Goal: Navigation & Orientation: Understand site structure

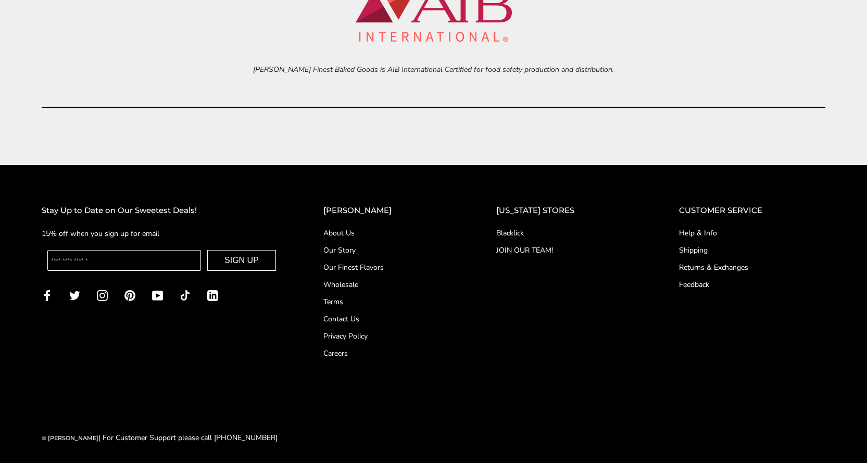
scroll to position [4550, 0]
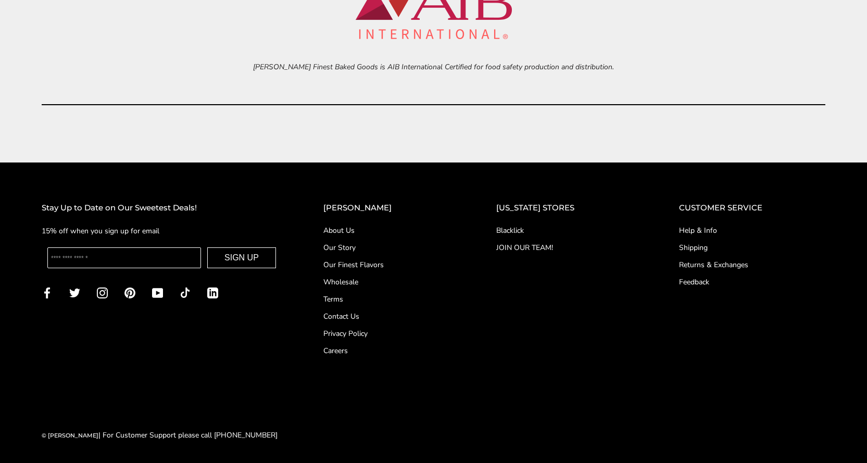
click at [360, 229] on link "About Us" at bounding box center [388, 230] width 131 height 11
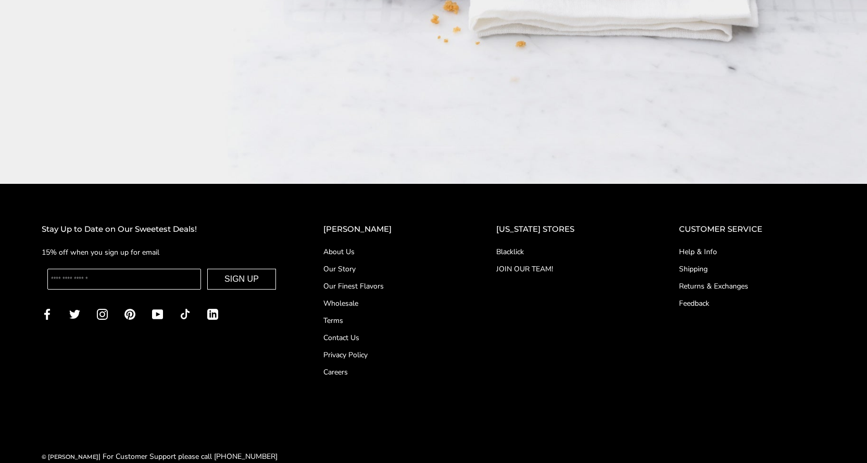
scroll to position [1846, 0]
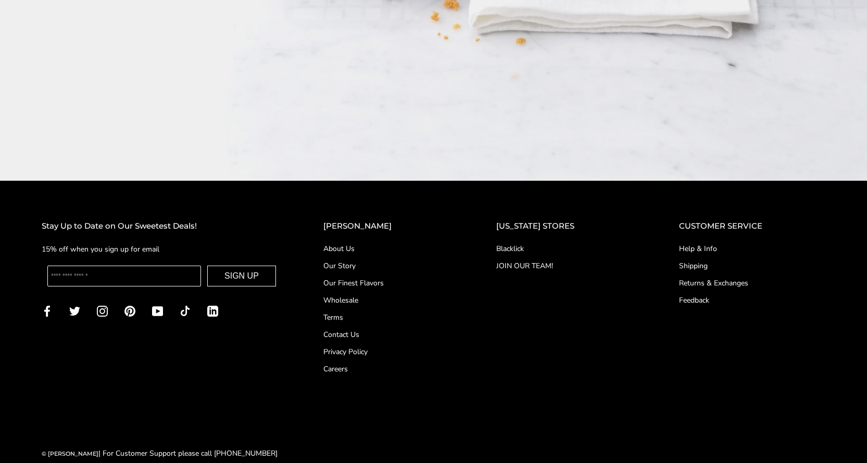
click at [359, 260] on link "Our Story" at bounding box center [388, 265] width 131 height 11
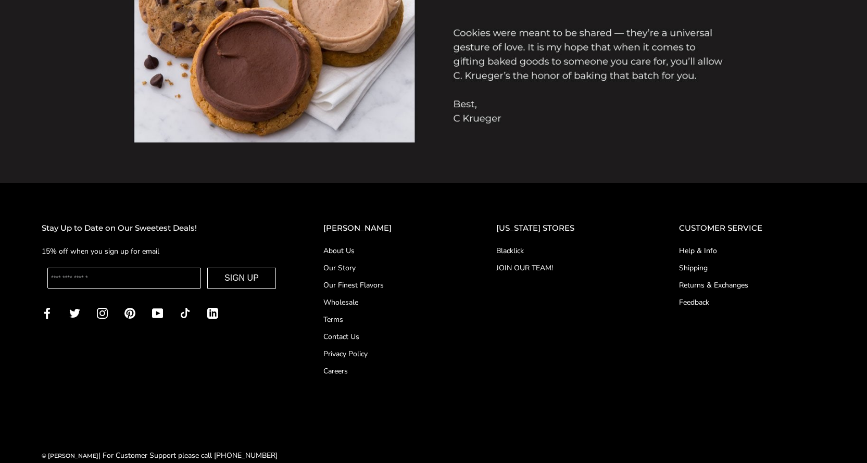
scroll to position [1082, 0]
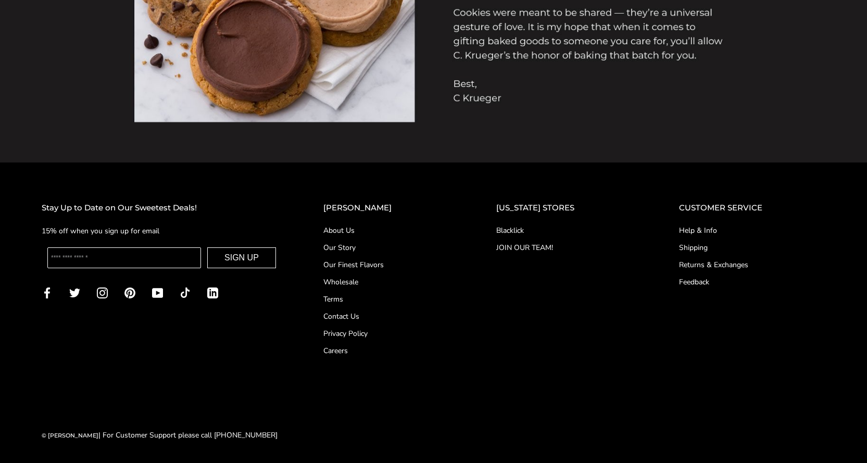
click at [351, 348] on link "Careers" at bounding box center [388, 350] width 131 height 11
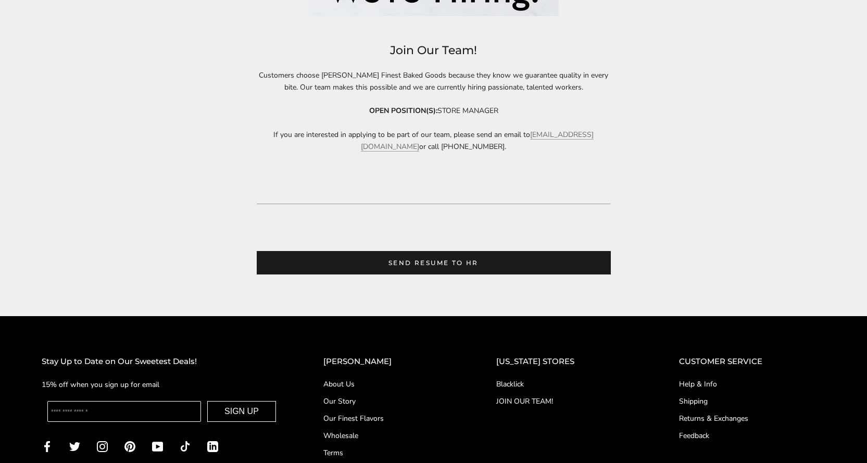
scroll to position [573, 0]
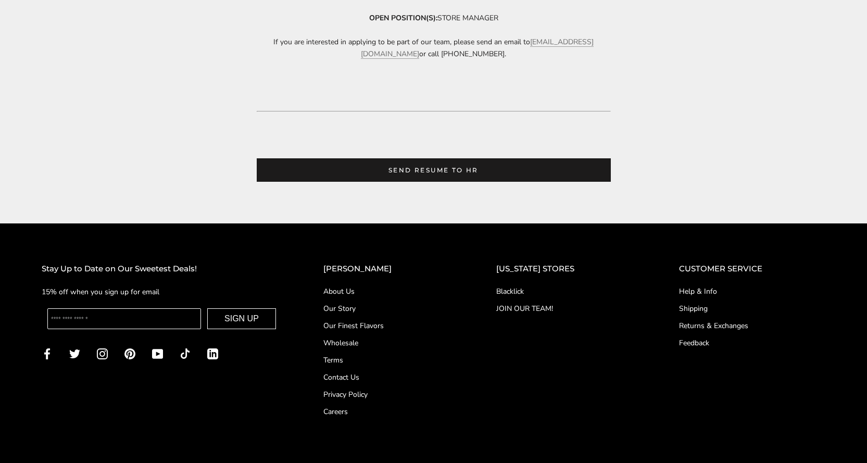
click at [520, 289] on link "Blacklick" at bounding box center [566, 291] width 141 height 11
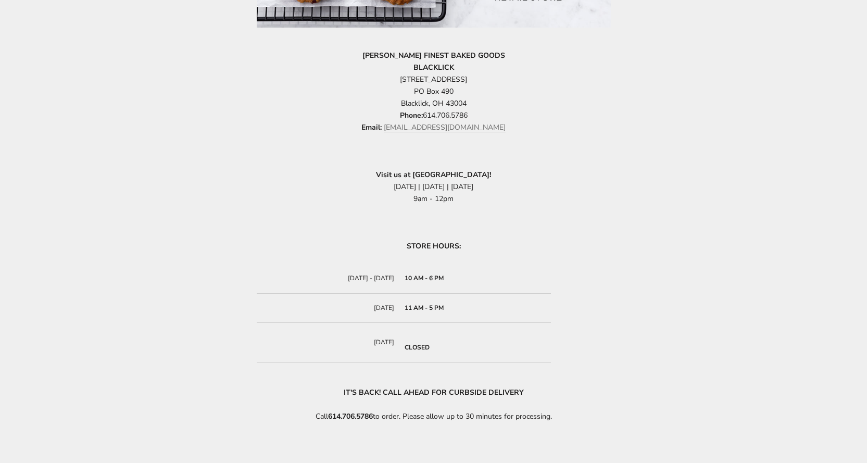
scroll to position [626, 0]
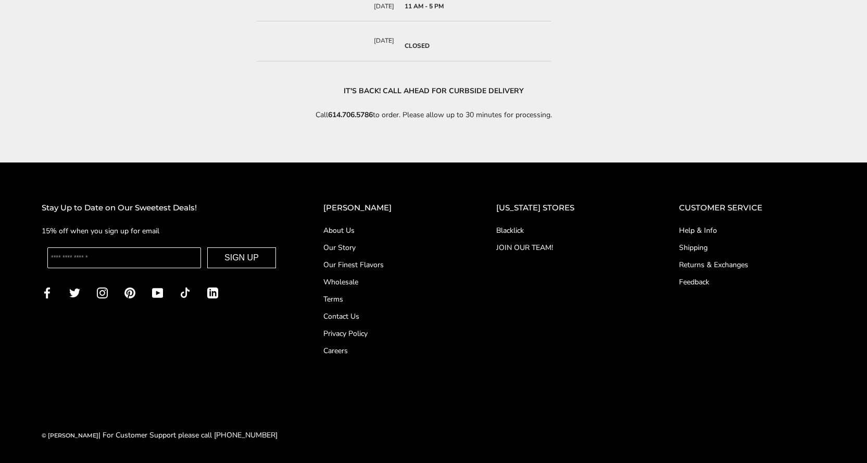
click at [532, 246] on link "JOIN OUR TEAM!" at bounding box center [566, 247] width 141 height 11
